Goal: Task Accomplishment & Management: Manage account settings

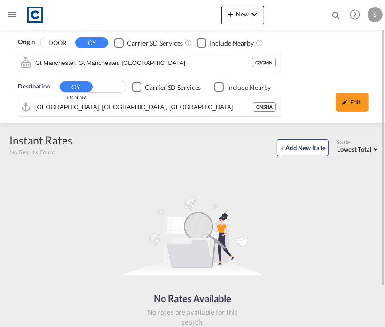
click at [159, 164] on div "rates loading Rates loading No rates are available for the selected Filter. No …" at bounding box center [193, 265] width 376 height 214
click at [49, 212] on div "No Rates Available No rates are available for this search. Send Request" at bounding box center [192, 272] width 368 height 201
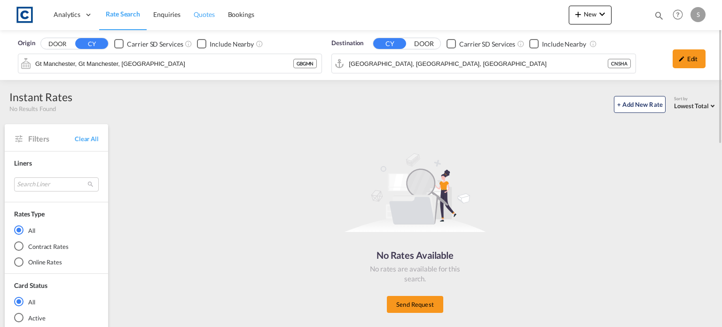
click at [209, 14] on span "Quotes" at bounding box center [204, 14] width 21 height 8
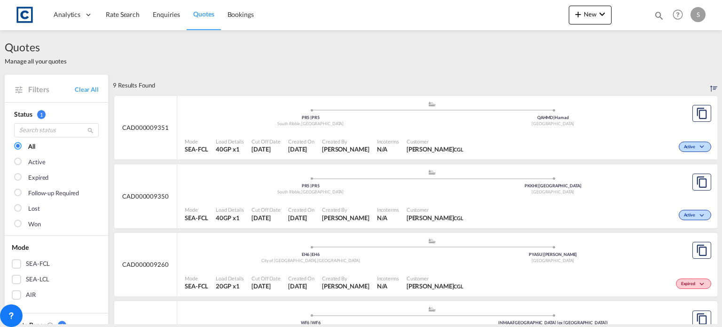
click at [385, 129] on div ".a{fill:#aaa8ad;} .a{fill:#aaa8ad;} PR5 | PR5 [GEOGRAPHIC_DATA] , [GEOGRAPHIC_D…" at bounding box center [432, 115] width 494 height 28
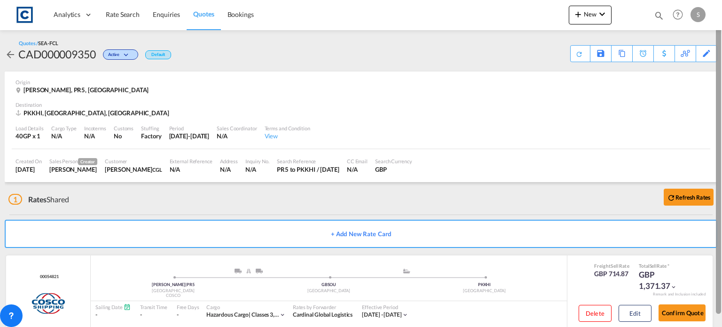
scroll to position [6, 0]
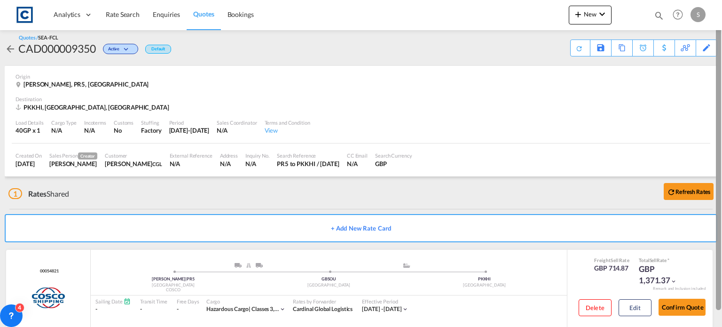
drag, startPoint x: 720, startPoint y: 82, endPoint x: 720, endPoint y: 88, distance: 6.1
click at [385, 88] on div at bounding box center [718, 159] width 5 height 302
click at [47, 52] on div "CAD000009350" at bounding box center [57, 48] width 78 height 15
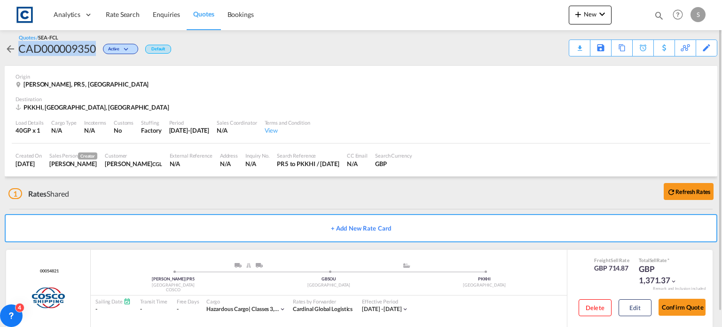
click at [47, 52] on div "CAD000009350" at bounding box center [57, 48] width 78 height 15
copy div "CAD000009350"
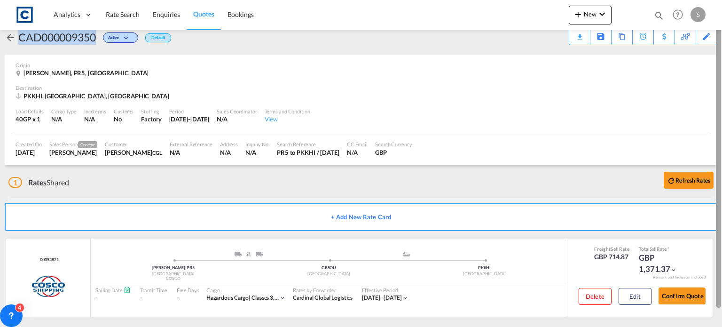
scroll to position [23, 0]
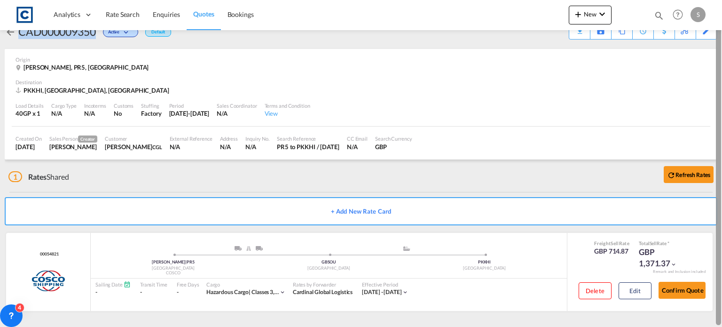
drag, startPoint x: 720, startPoint y: 94, endPoint x: 719, endPoint y: 129, distance: 35.3
click at [385, 129] on div at bounding box center [718, 174] width 5 height 302
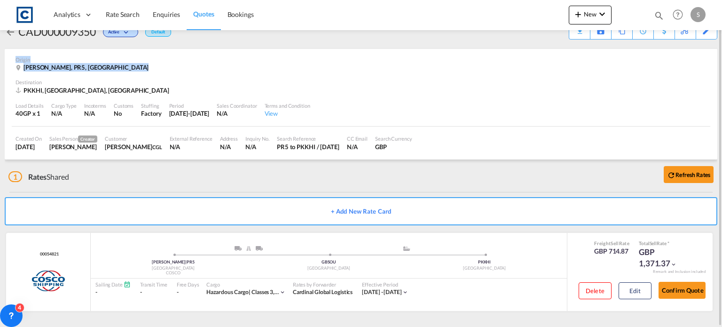
drag, startPoint x: 583, startPoint y: 44, endPoint x: 598, endPoint y: 82, distance: 41.0
click at [385, 82] on div "Quotes / SEA-FCL CAD000009350 Active Default Download Quote Save As Template Co…" at bounding box center [361, 168] width 713 height 320
click at [385, 82] on div "Destination" at bounding box center [361, 82] width 691 height 7
click at [385, 80] on div "Destination" at bounding box center [361, 82] width 691 height 7
click at [385, 287] on button "Edit" at bounding box center [635, 290] width 33 height 17
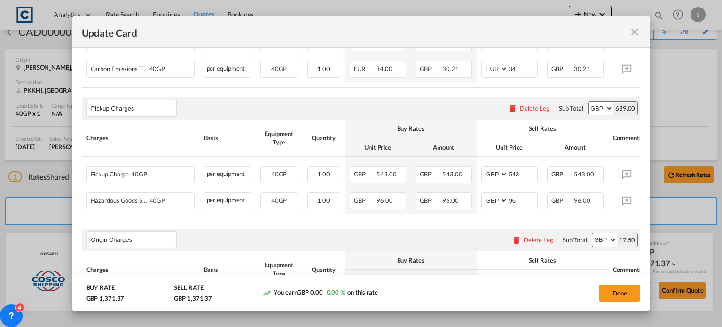
scroll to position [425, 0]
click at [385, 175] on input "543" at bounding box center [522, 172] width 29 height 14
type input "593"
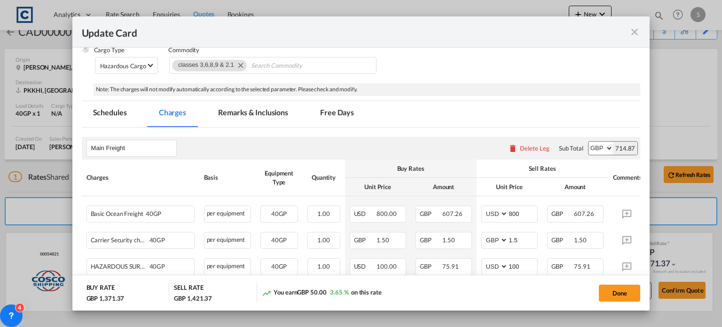
scroll to position [198, 0]
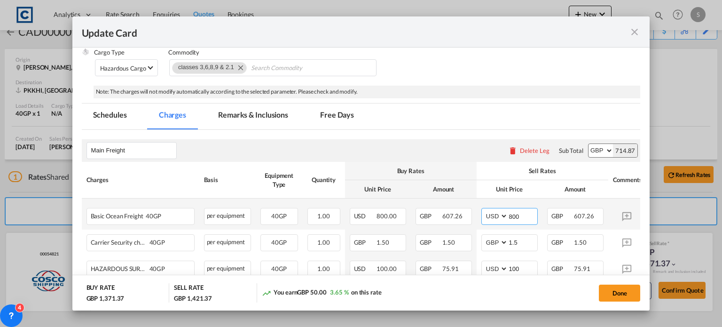
click at [385, 219] on input "800" at bounding box center [522, 215] width 29 height 14
type input "865"
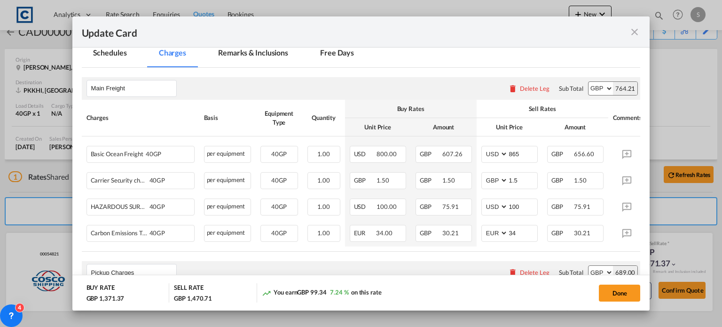
scroll to position [268, 0]
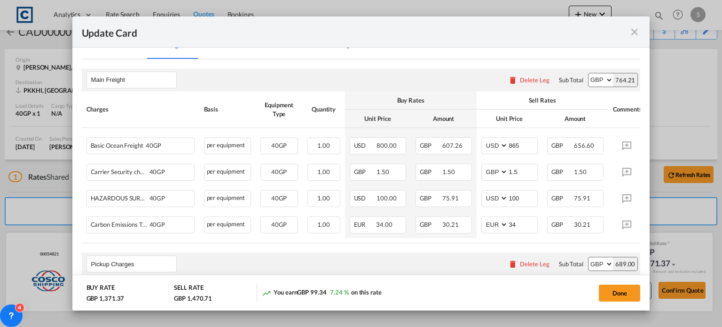
click at [385, 32] on md-icon "icon-close fg-AAA8AD m-0 pointer" at bounding box center [634, 31] width 11 height 11
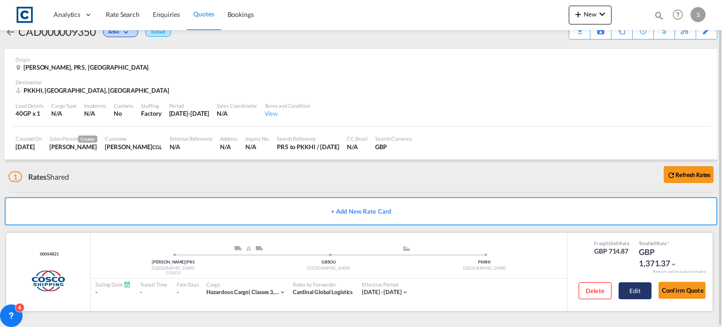
click at [385, 289] on button "Edit" at bounding box center [635, 290] width 33 height 17
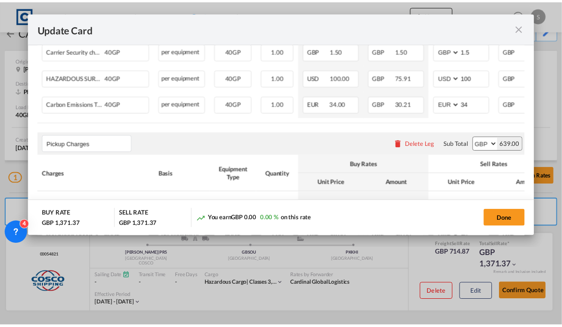
scroll to position [461, 0]
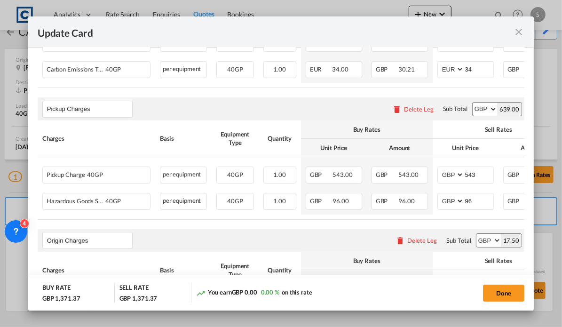
click at [385, 33] on md-icon "icon-close fg-AAA8AD m-0 pointer" at bounding box center [518, 31] width 11 height 11
